Goal: Information Seeking & Learning: Compare options

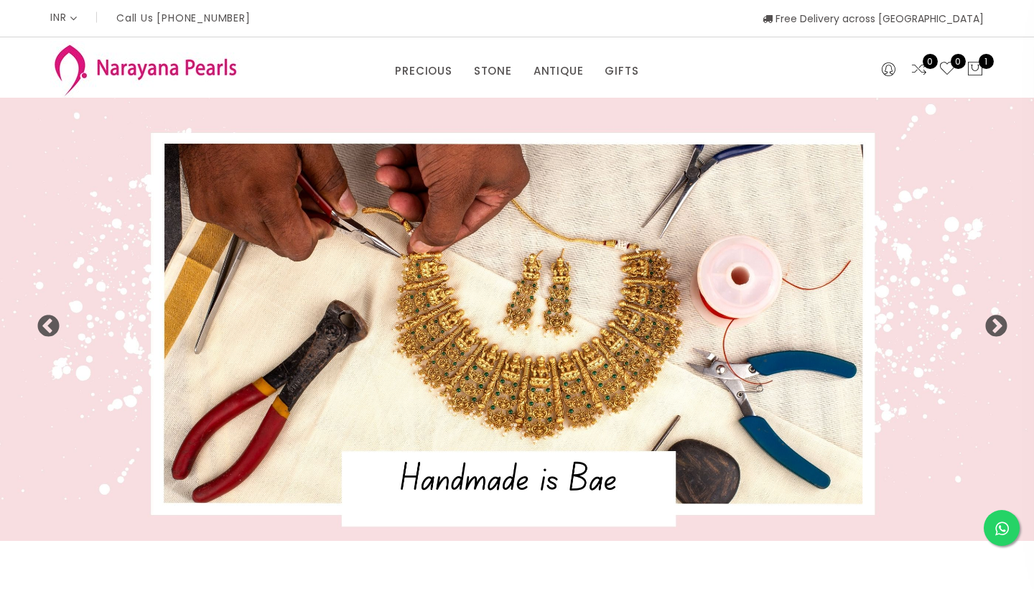
select select "INR"
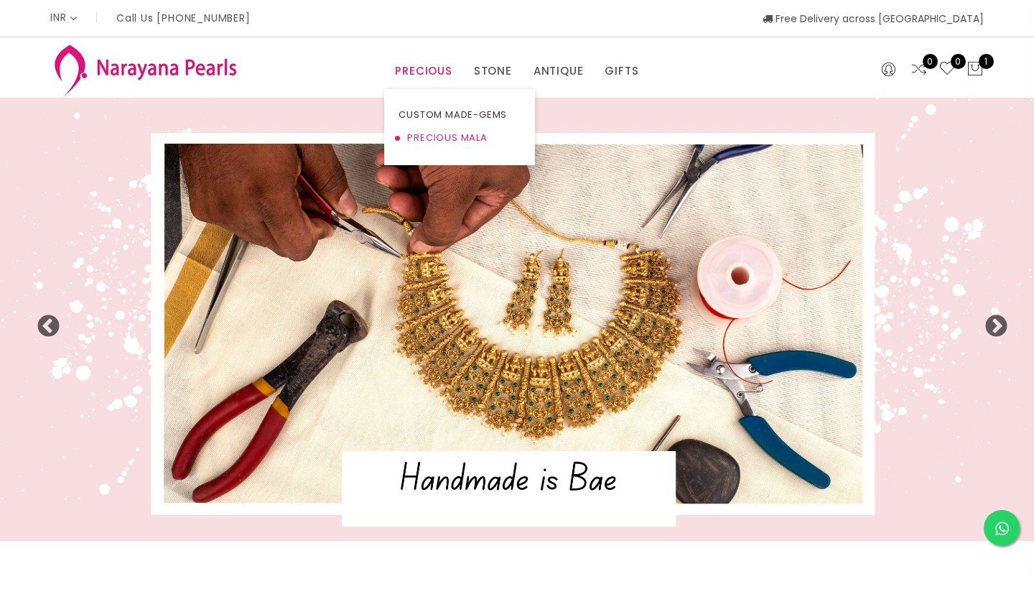
click at [447, 134] on link "PRECIOUS MALA" at bounding box center [459, 137] width 122 height 23
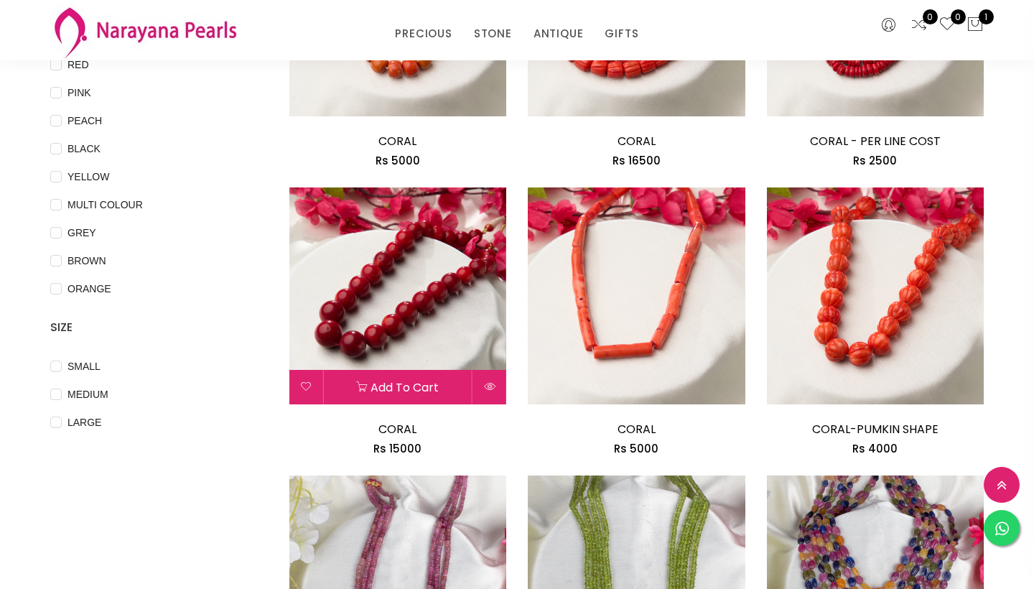
scroll to position [325, 0]
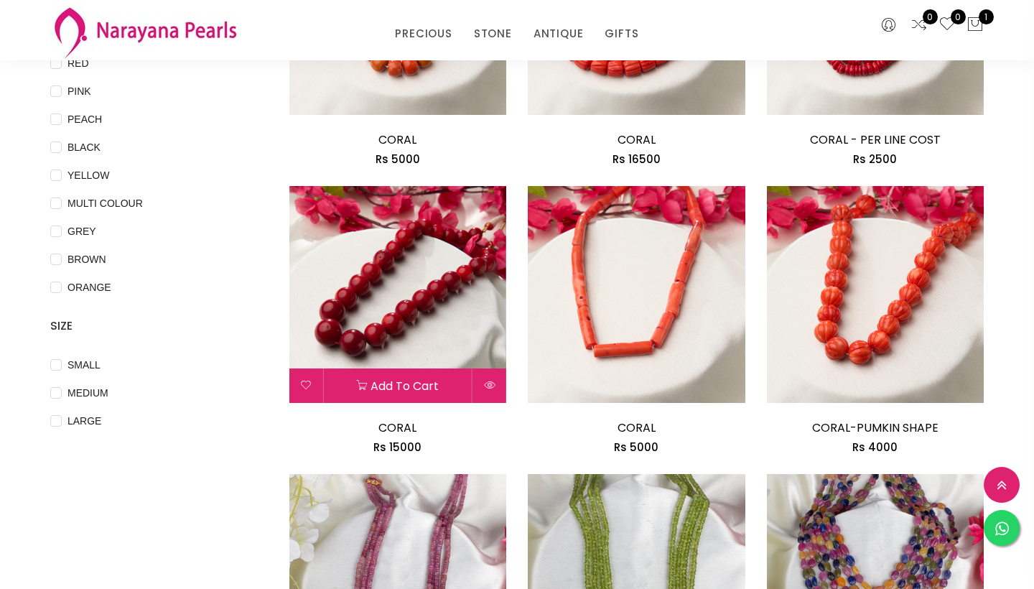
click at [373, 301] on img at bounding box center [398, 295] width 218 height 218
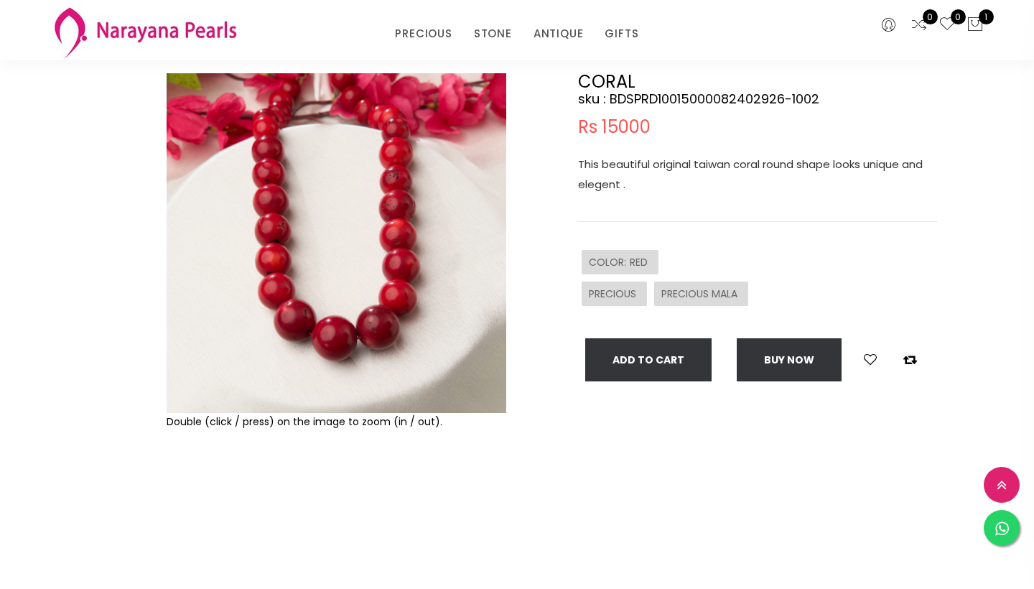
scroll to position [104, 0]
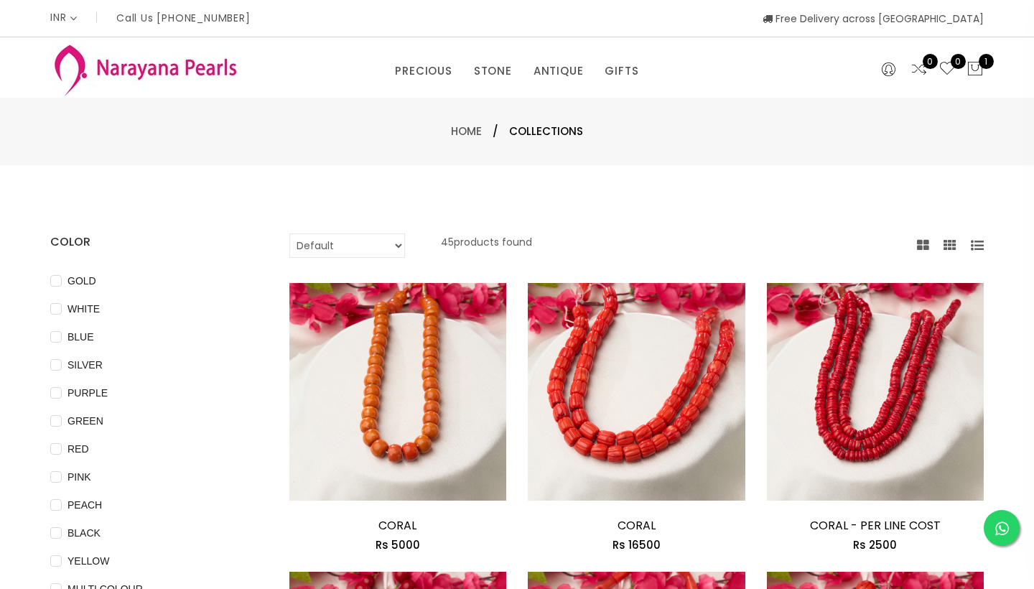
select select "priceLowToHigh"
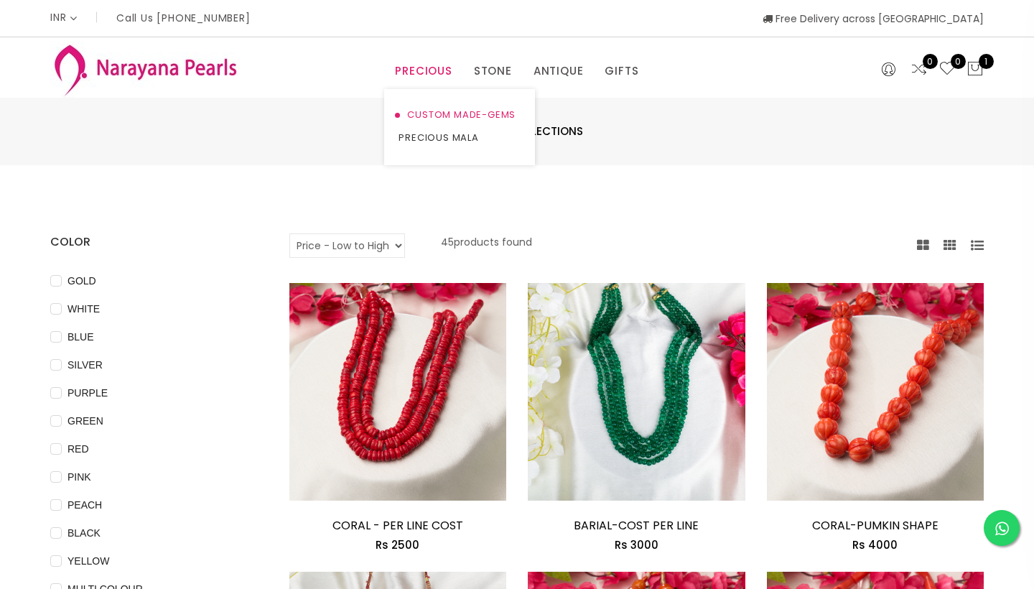
click at [436, 116] on link "CUSTOM MADE-GEMS" at bounding box center [459, 114] width 122 height 23
click at [419, 78] on link "PRECIOUS" at bounding box center [423, 71] width 57 height 22
click at [421, 68] on link "PRECIOUS" at bounding box center [423, 71] width 57 height 22
click at [503, 132] on link "NECKLACE" at bounding box center [538, 137] width 122 height 23
click at [494, 137] on link "NECKLACE" at bounding box center [538, 137] width 122 height 23
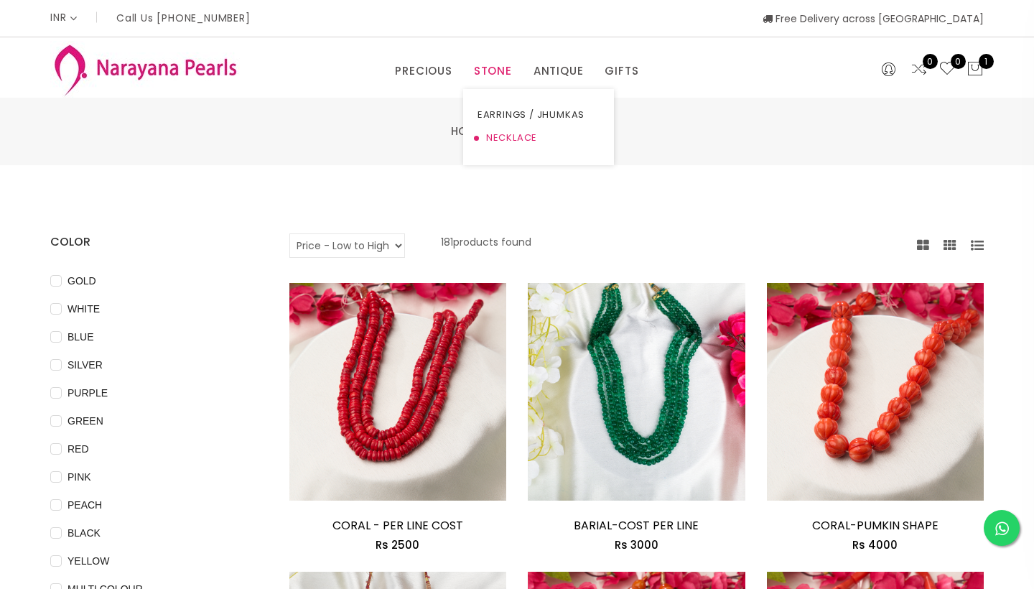
click at [519, 136] on link "NECKLACE" at bounding box center [538, 137] width 122 height 23
click at [193, 67] on img at bounding box center [145, 69] width 190 height 57
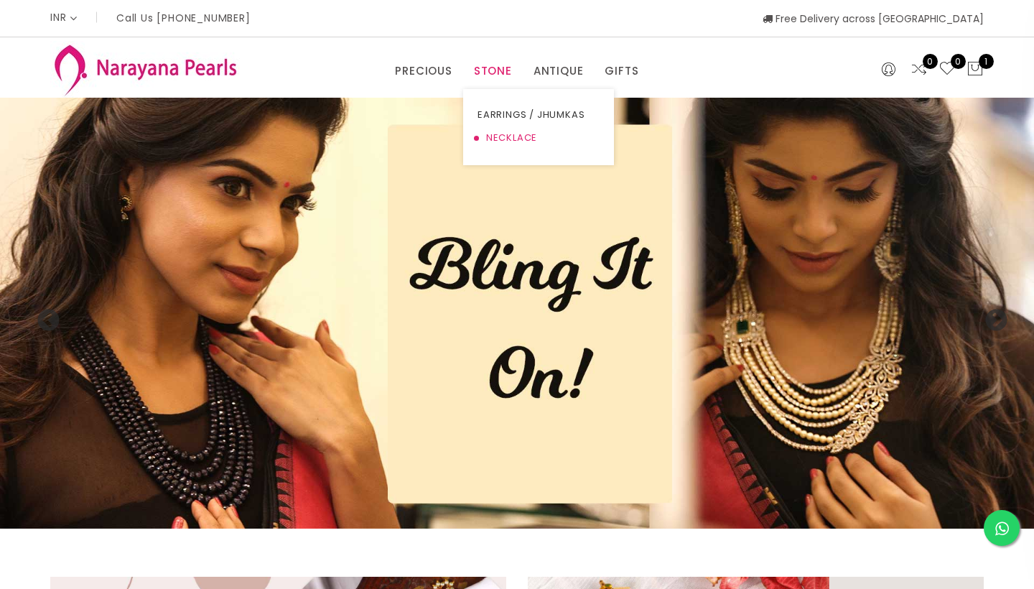
click at [508, 136] on link "NECKLACE" at bounding box center [538, 137] width 122 height 23
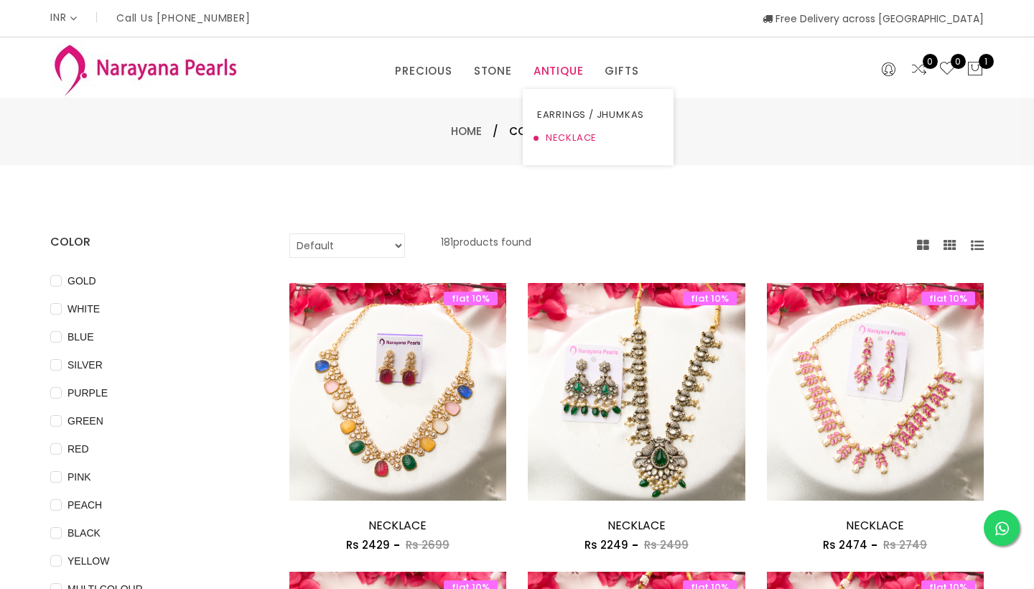
click at [559, 134] on link "NECKLACE" at bounding box center [598, 137] width 122 height 23
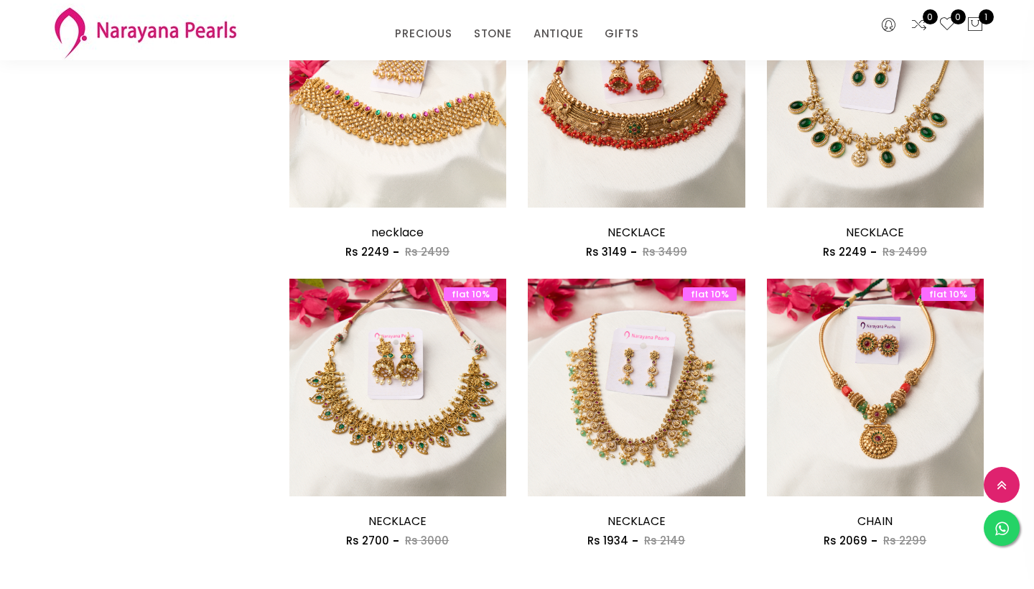
scroll to position [1813, 0]
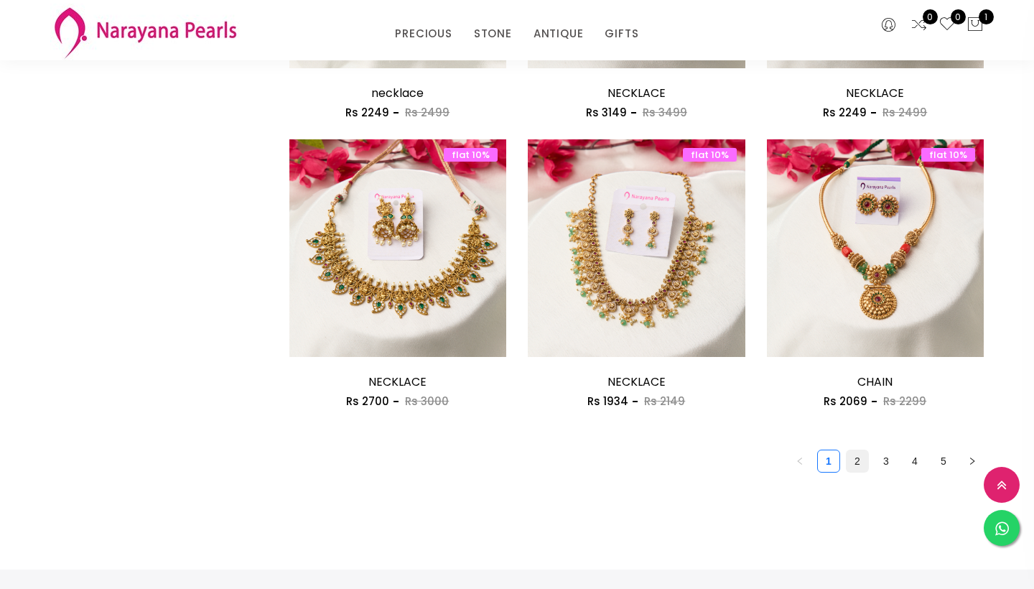
click at [858, 455] on link "2" at bounding box center [857, 461] width 22 height 22
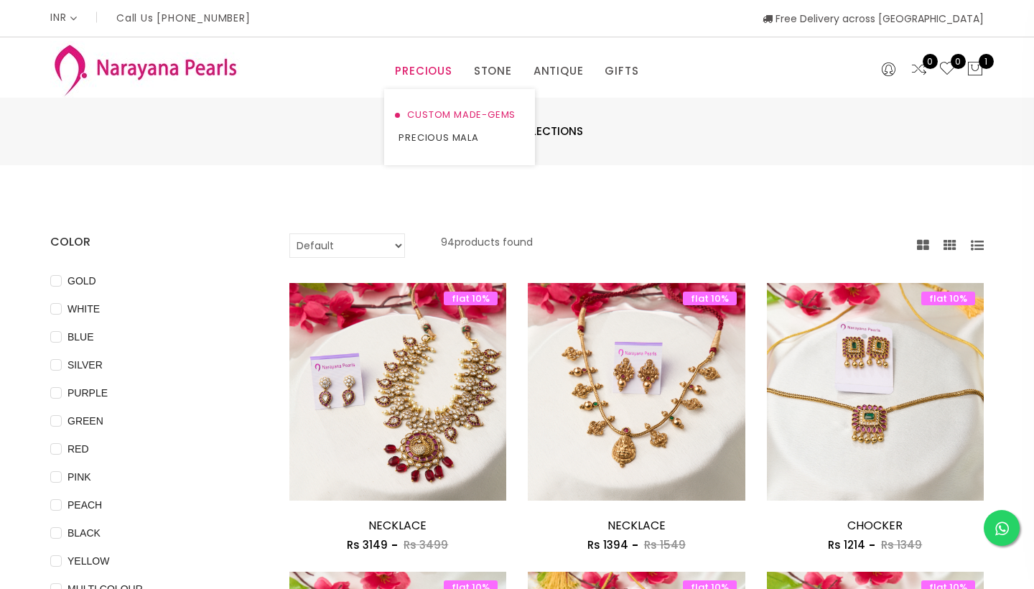
click at [429, 109] on link "CUSTOM MADE-GEMS" at bounding box center [459, 114] width 122 height 23
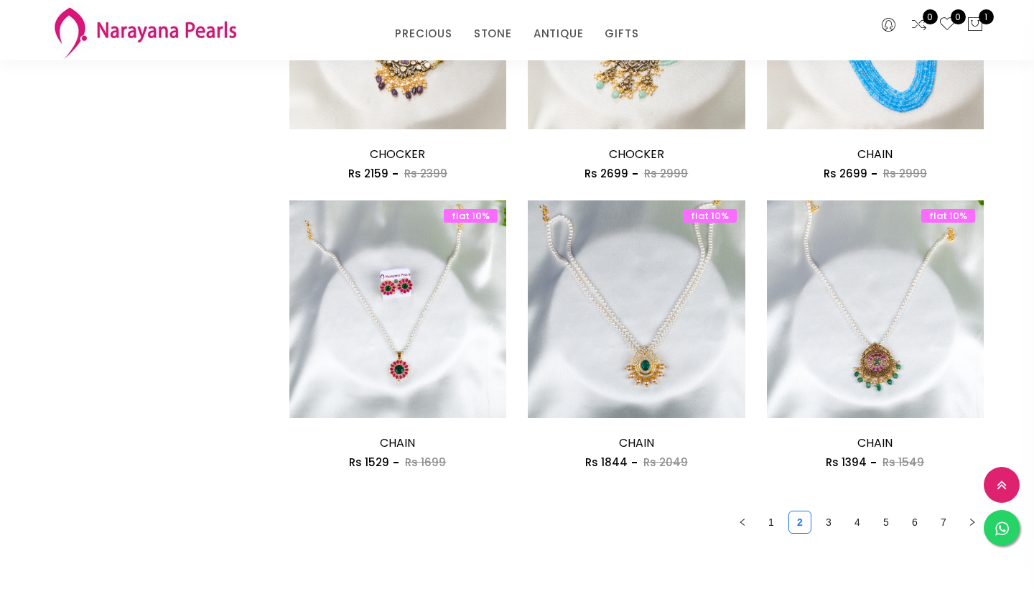
scroll to position [1805, 0]
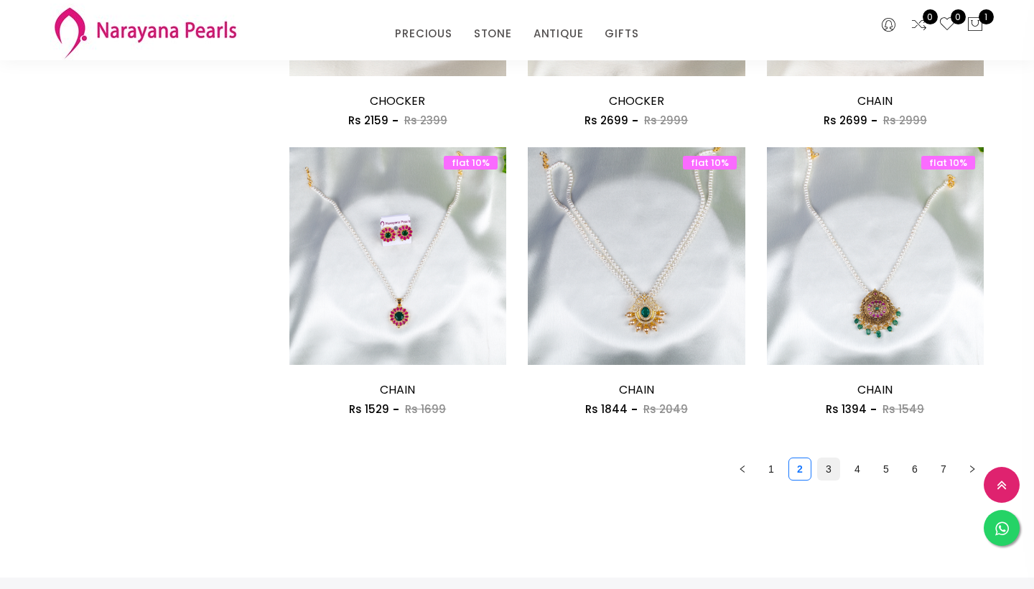
click at [823, 462] on link "3" at bounding box center [829, 469] width 22 height 22
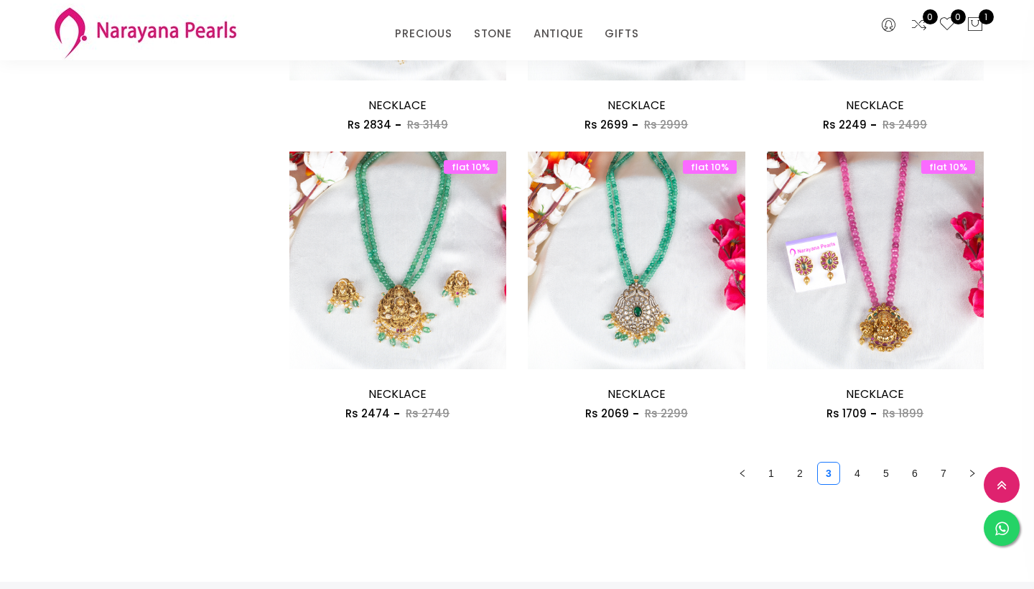
scroll to position [1803, 0]
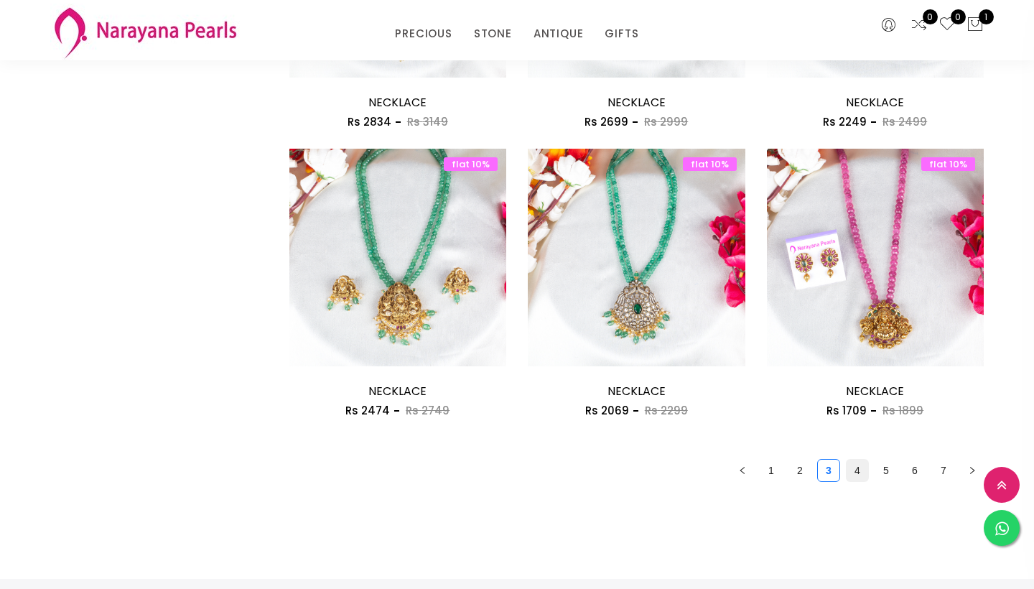
click at [854, 459] on link "4" at bounding box center [857, 470] width 22 height 22
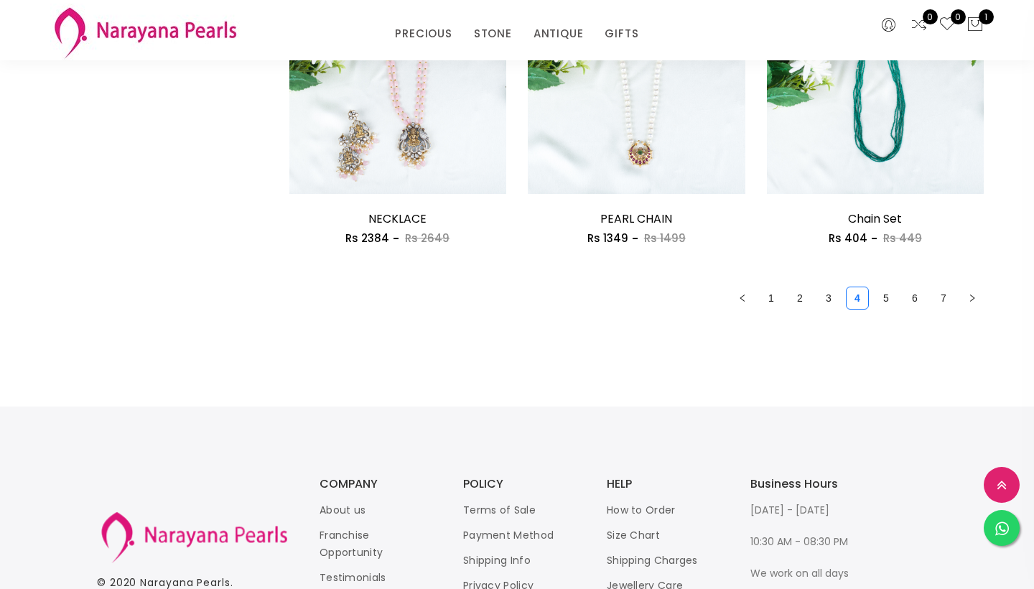
scroll to position [1981, 0]
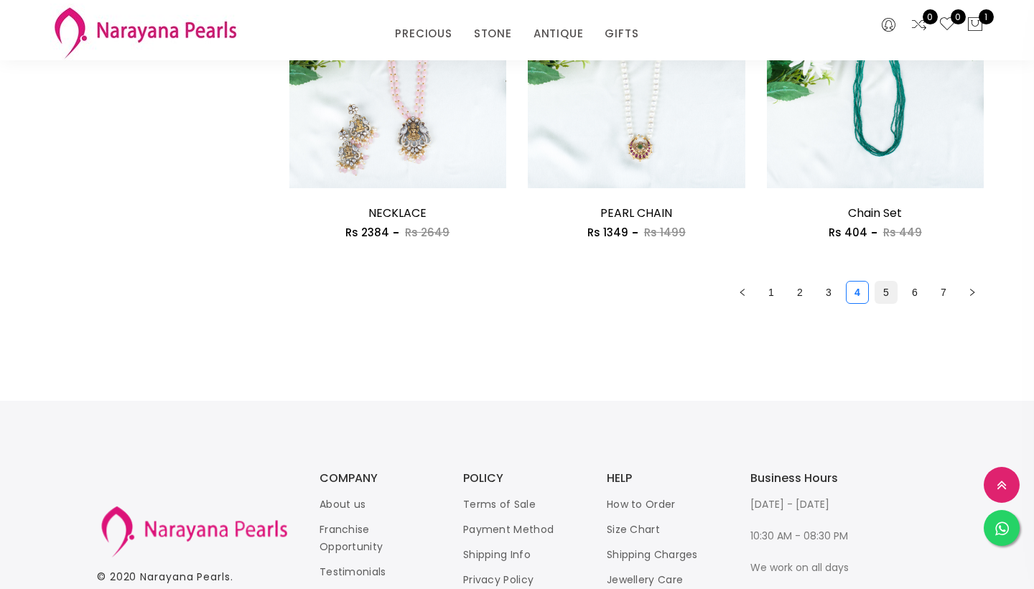
click at [887, 281] on link "5" at bounding box center [886, 292] width 22 height 22
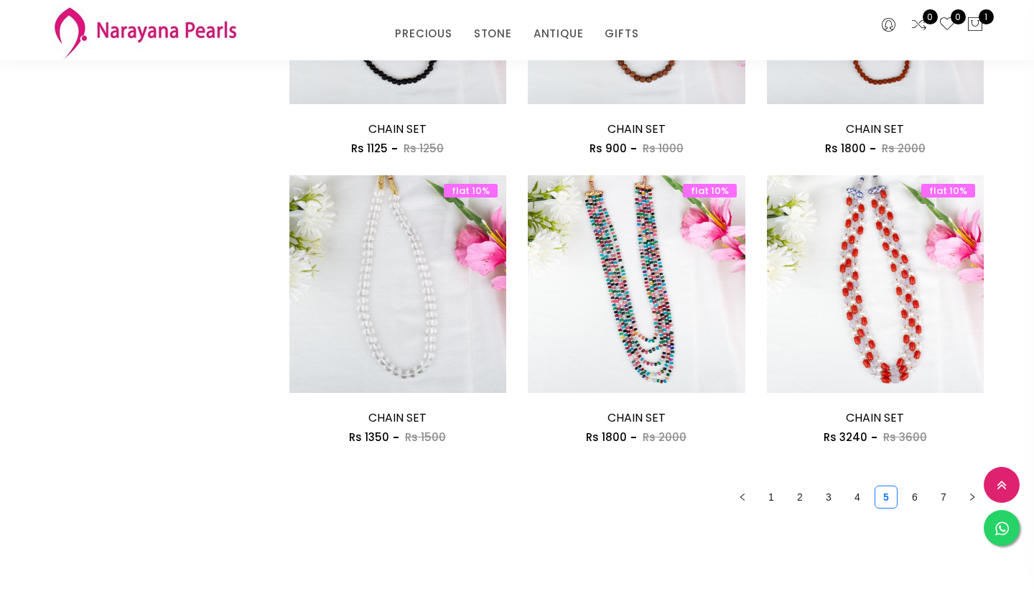
scroll to position [1805, 0]
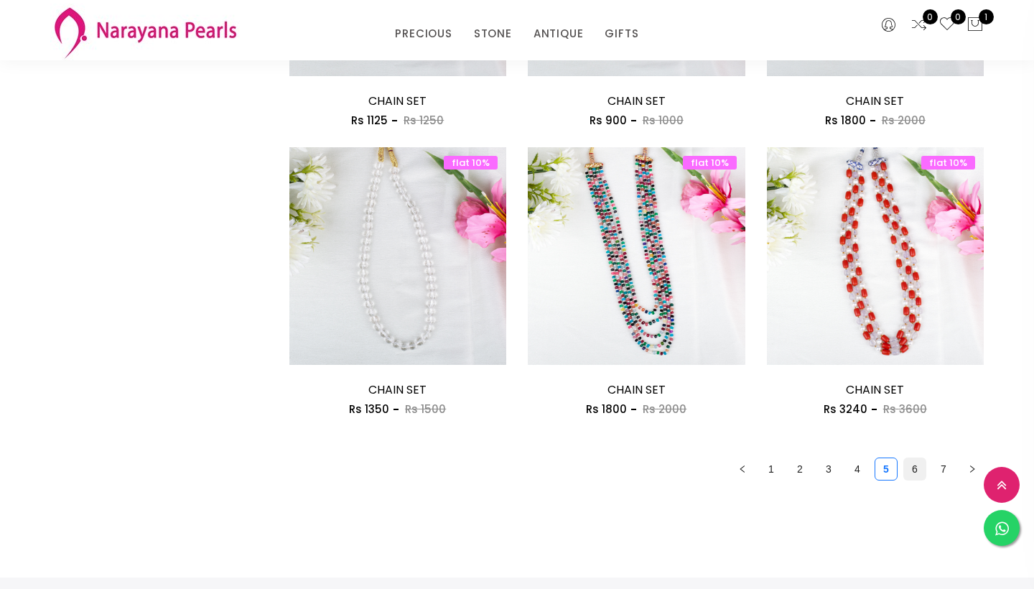
click at [914, 458] on link "6" at bounding box center [915, 469] width 22 height 22
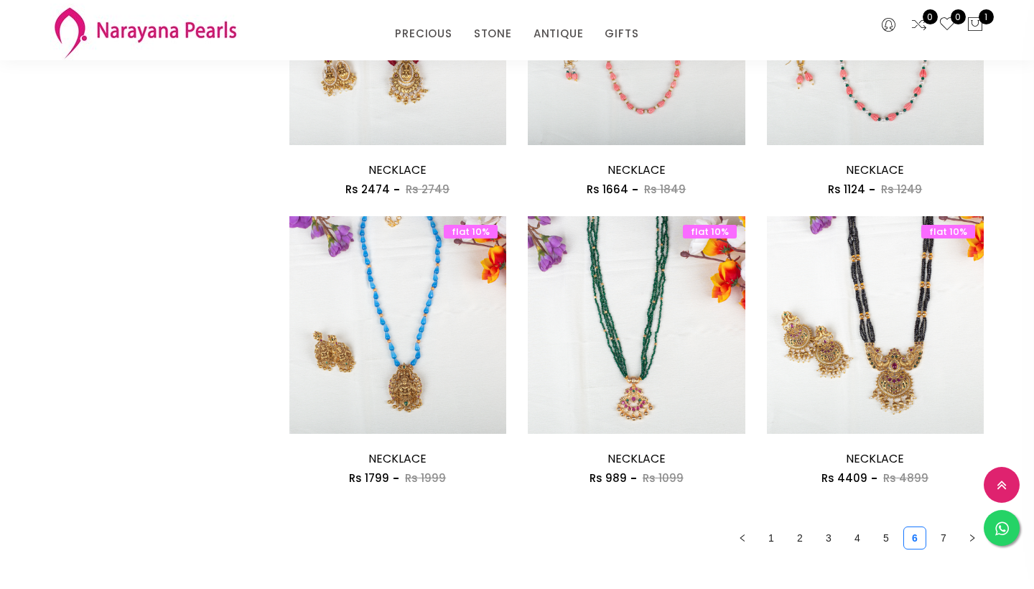
scroll to position [1754, 0]
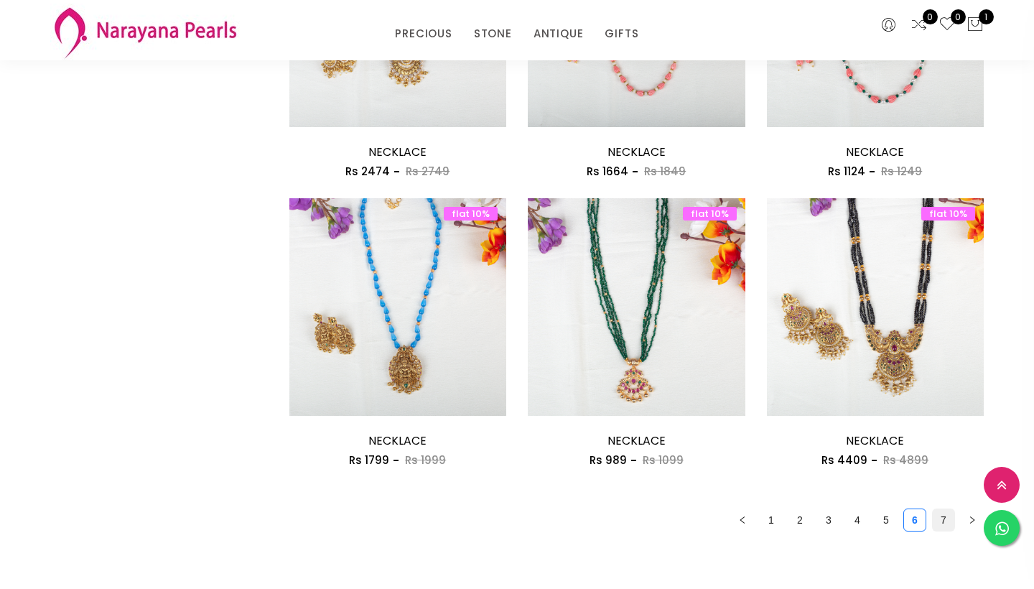
click at [940, 513] on link "7" at bounding box center [944, 520] width 22 height 22
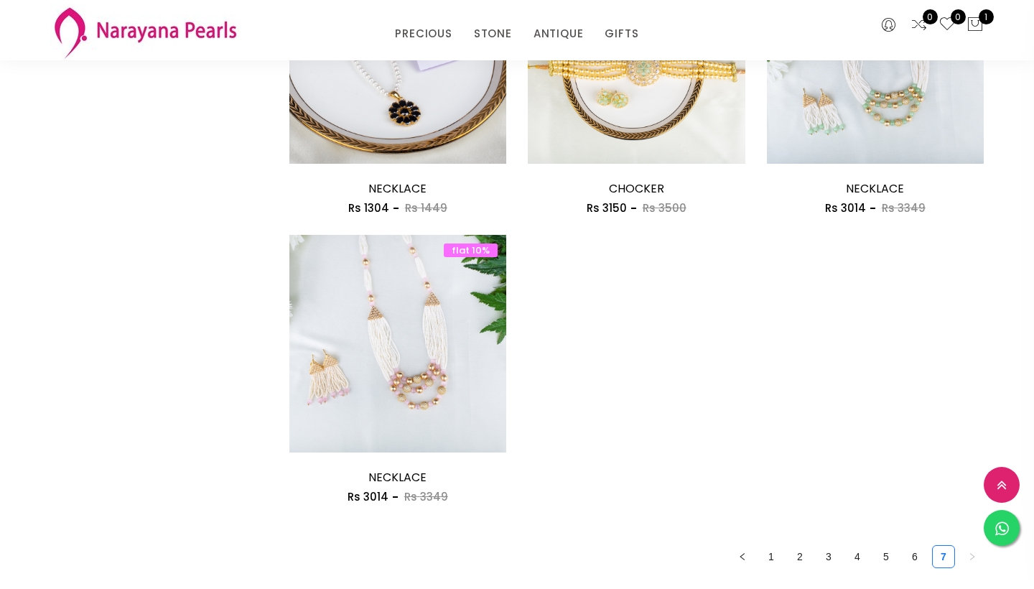
scroll to position [1147, 0]
